Goal: Information Seeking & Learning: Learn about a topic

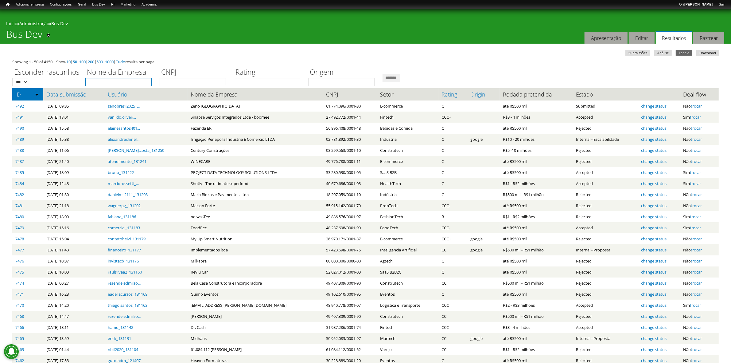
click at [145, 78] on input "Nome da Empresa" at bounding box center [118, 82] width 66 height 8
click at [128, 82] on input "Nome da Empresa" at bounding box center [118, 82] width 66 height 8
type input "******"
click at [383, 74] on input "*******" at bounding box center [392, 78] width 18 height 8
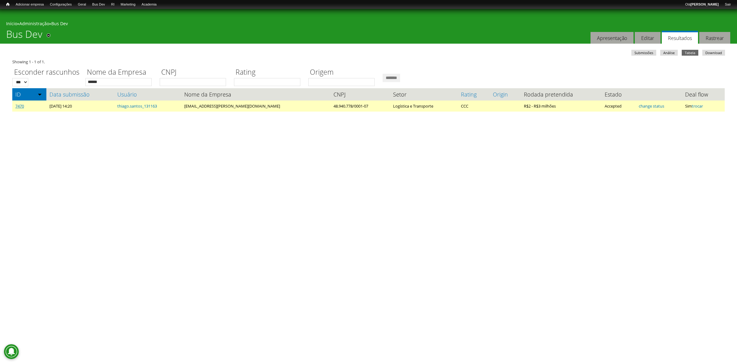
click at [21, 103] on link "7470" at bounding box center [19, 106] width 9 height 6
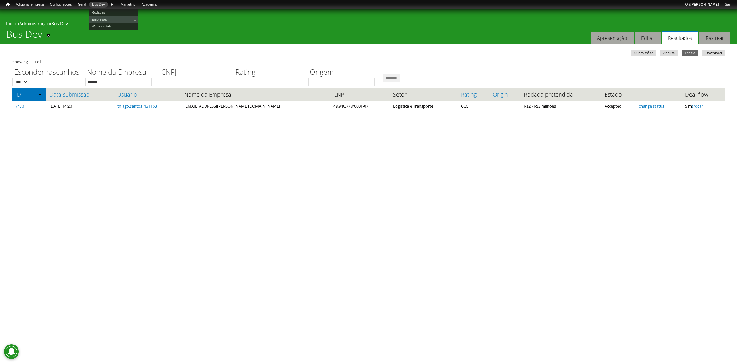
click at [106, 4] on link "Bus Dev" at bounding box center [98, 5] width 19 height 6
click at [106, 18] on link "Empresas" at bounding box center [113, 19] width 49 height 7
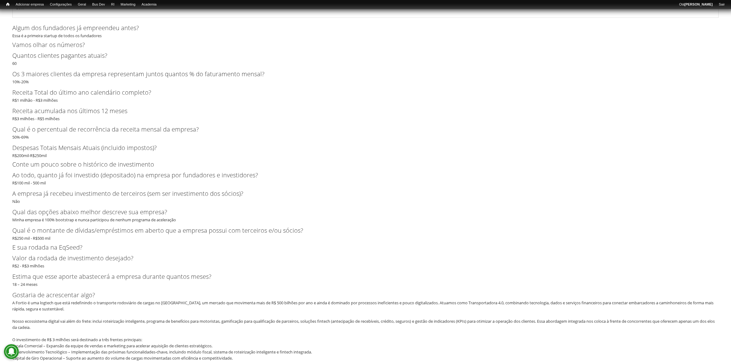
scroll to position [1416, 0]
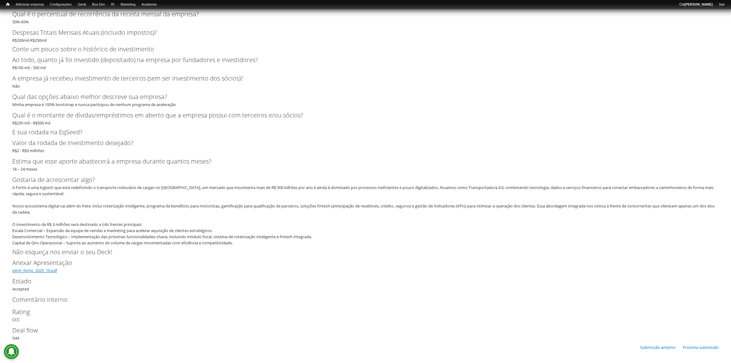
click at [50, 271] on link "pitch_fortio_2025_10.pdf" at bounding box center [34, 271] width 45 height 6
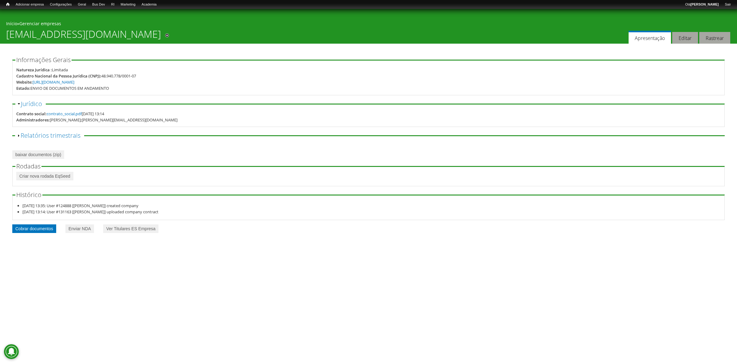
click at [45, 229] on link "Cobrar documentos" at bounding box center [34, 228] width 44 height 9
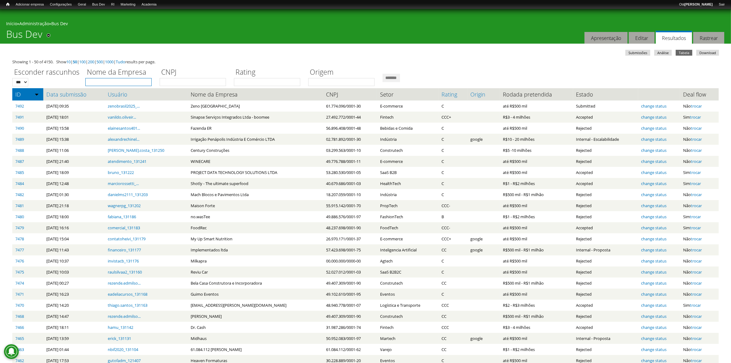
drag, startPoint x: 0, startPoint y: 0, endPoint x: 107, endPoint y: 82, distance: 135.2
click at [107, 82] on input "Nome da Empresa" at bounding box center [118, 82] width 66 height 8
type input "******"
click at [383, 74] on input "*******" at bounding box center [392, 78] width 18 height 8
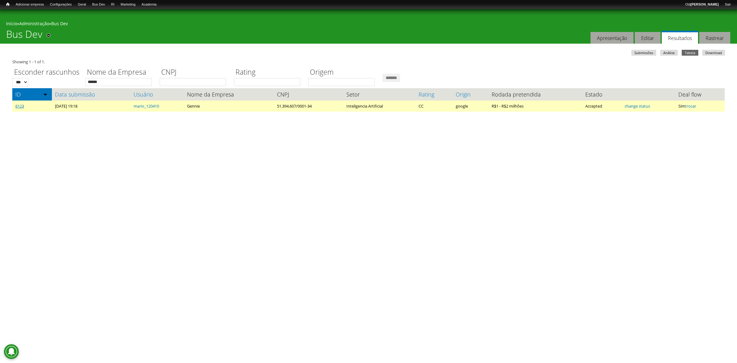
click at [17, 107] on link "6123" at bounding box center [19, 106] width 9 height 6
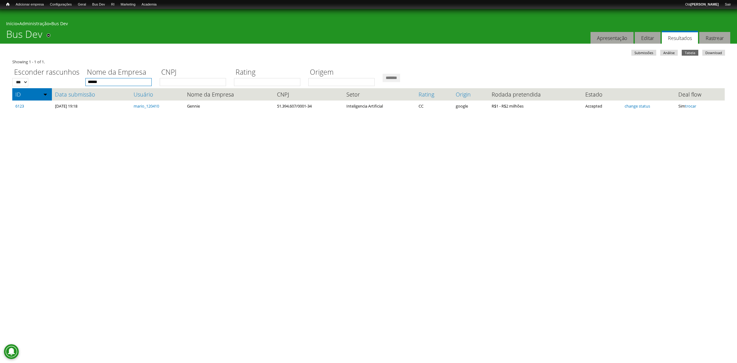
drag, startPoint x: 110, startPoint y: 77, endPoint x: 15, endPoint y: 60, distance: 96.3
click at [15, 61] on div "Showing 1 - 1 of 1. Esconder rascunhos *** *** Nome da Empresa ****** CNPJ Rati…" at bounding box center [368, 85] width 712 height 53
click at [383, 74] on input "*******" at bounding box center [392, 78] width 18 height 8
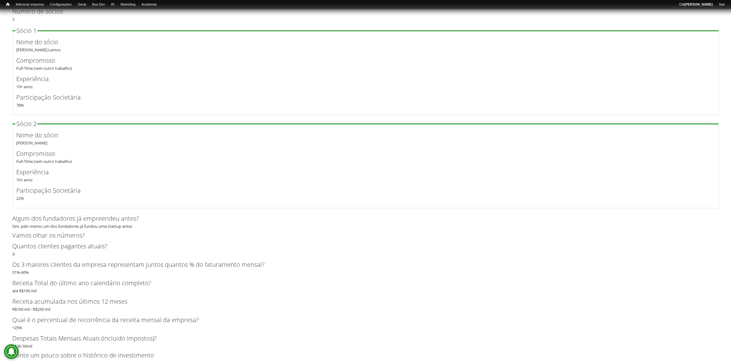
scroll to position [1226, 0]
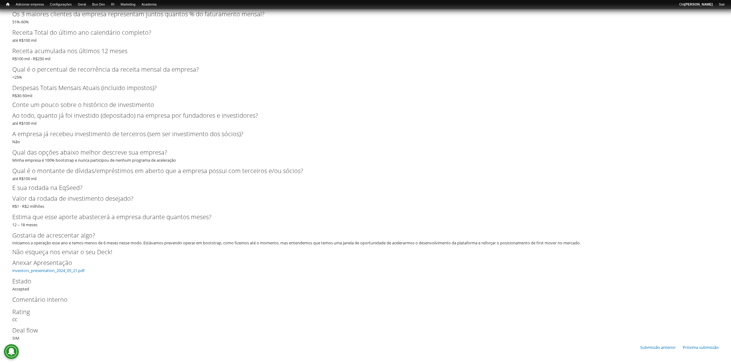
click at [73, 272] on link "investors_presentation_2024_05_21.pdf" at bounding box center [48, 271] width 72 height 6
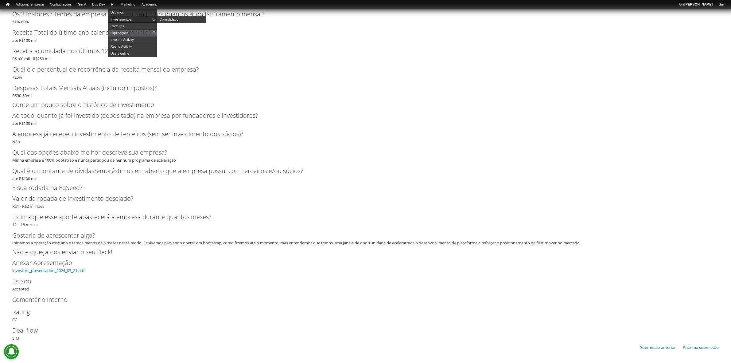
click at [123, 18] on link "Investimentos" at bounding box center [132, 19] width 49 height 7
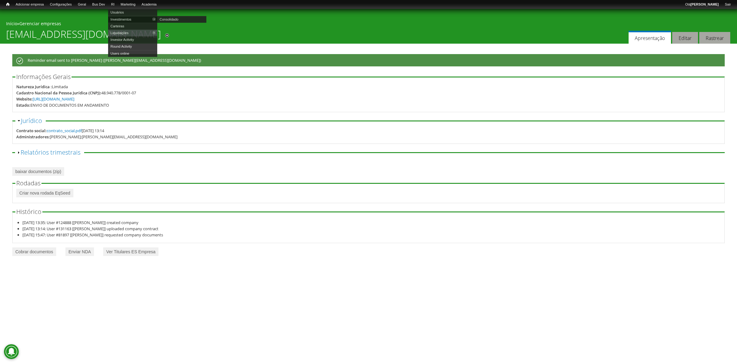
click at [126, 17] on link "Investimentos" at bounding box center [132, 19] width 49 height 7
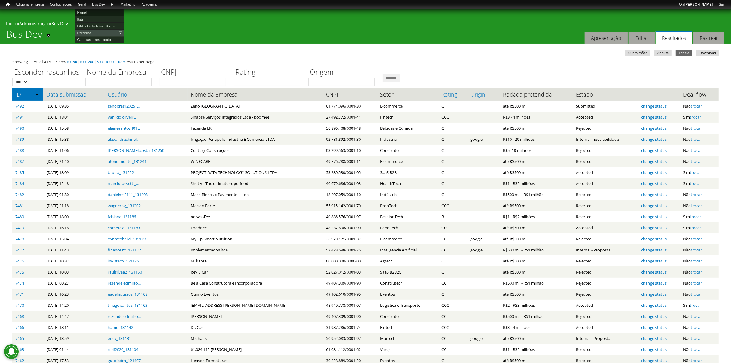
click at [91, 10] on link "Painel" at bounding box center [99, 12] width 49 height 7
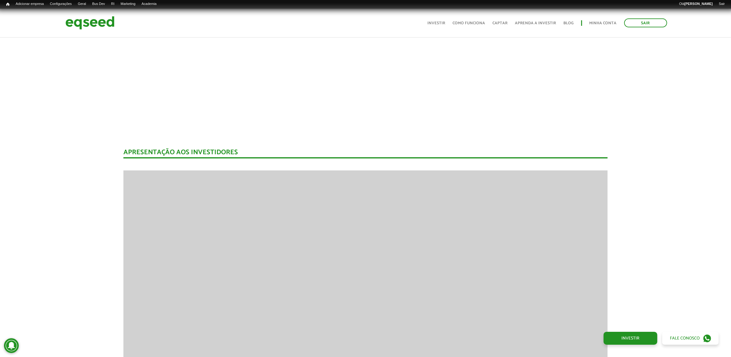
scroll to position [623, 0]
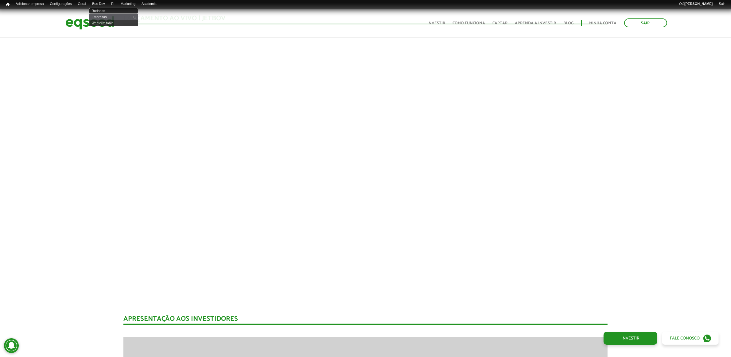
click at [105, 8] on link "Rodadas" at bounding box center [113, 11] width 49 height 6
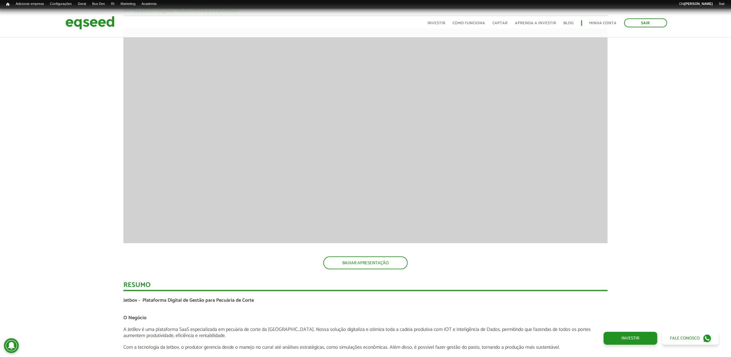
scroll to position [817, 0]
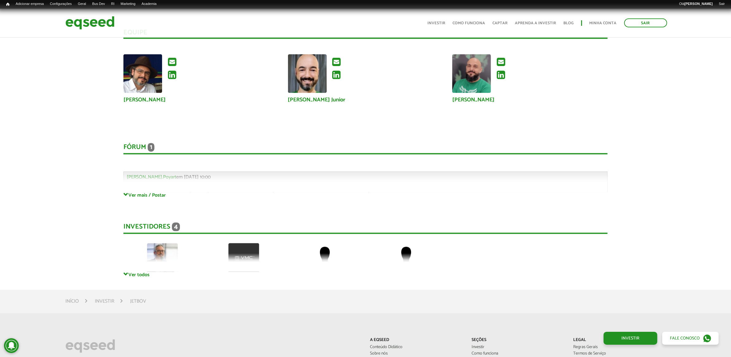
scroll to position [1661, 0]
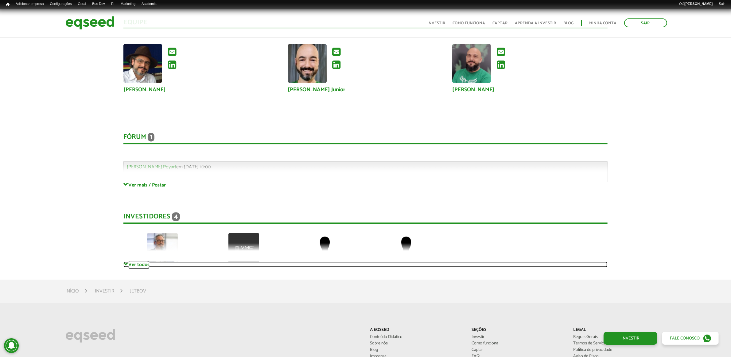
click at [145, 263] on link "Ver todos" at bounding box center [365, 264] width 484 height 6
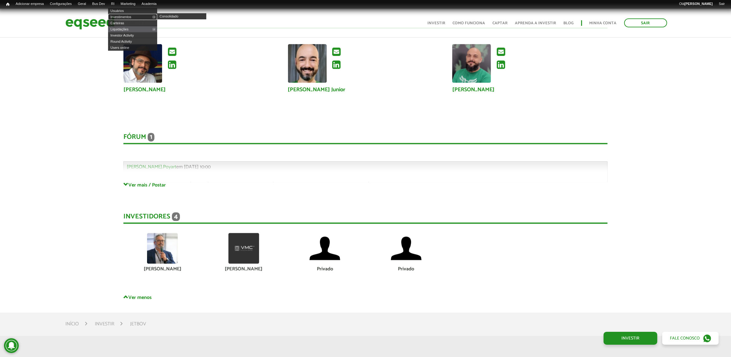
click at [129, 14] on link "Investimentos" at bounding box center [132, 17] width 49 height 6
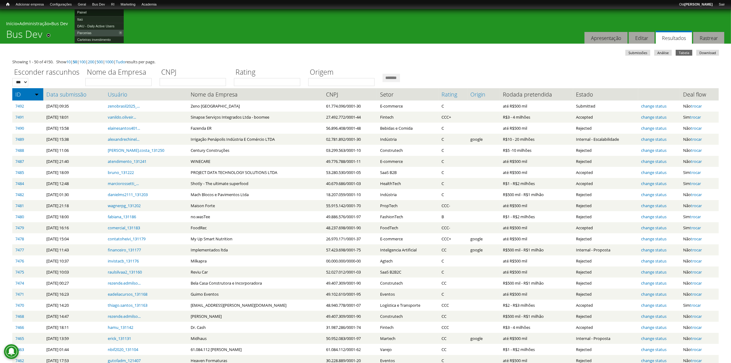
click at [93, 11] on link "Painel" at bounding box center [99, 12] width 49 height 7
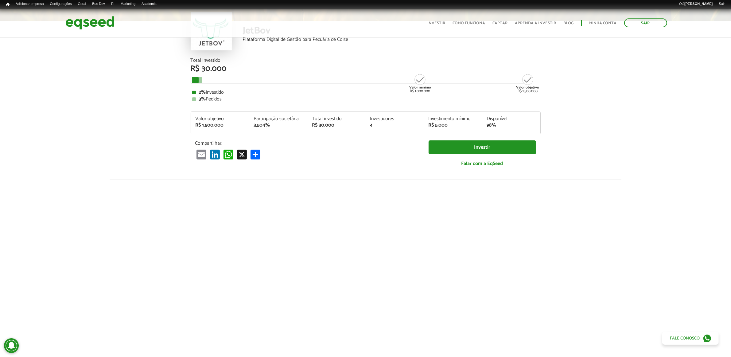
scroll to position [49, 0]
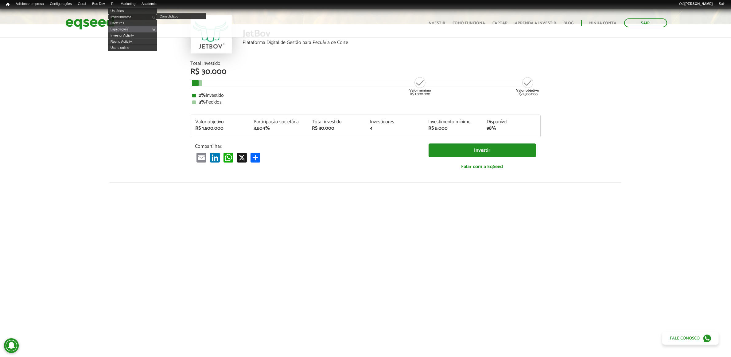
click at [123, 14] on link "Investimentos" at bounding box center [132, 17] width 49 height 6
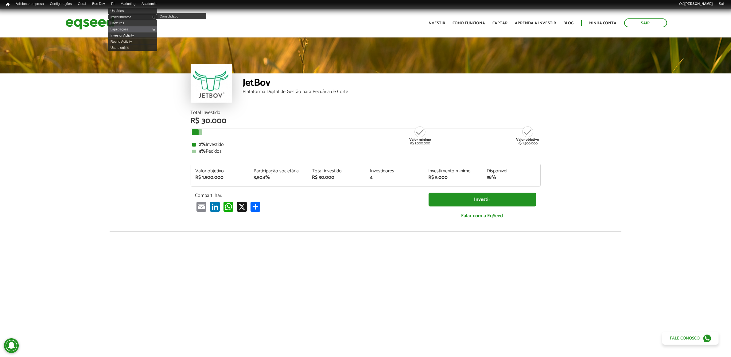
click at [126, 14] on link "Investimentos" at bounding box center [132, 17] width 49 height 6
click at [124, 12] on link "Usuários" at bounding box center [132, 11] width 49 height 6
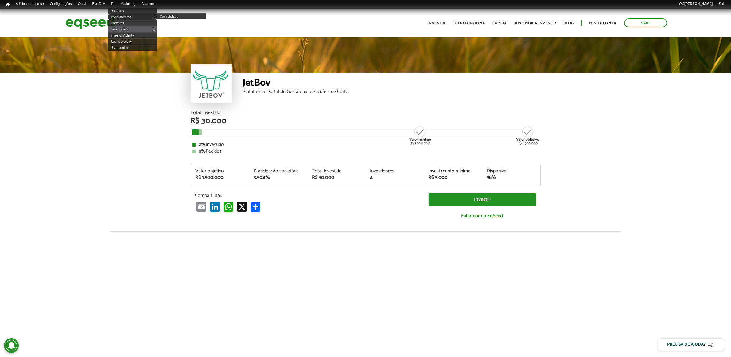
click at [128, 15] on link "Investimentos" at bounding box center [132, 17] width 49 height 6
